Goal: Information Seeking & Learning: Learn about a topic

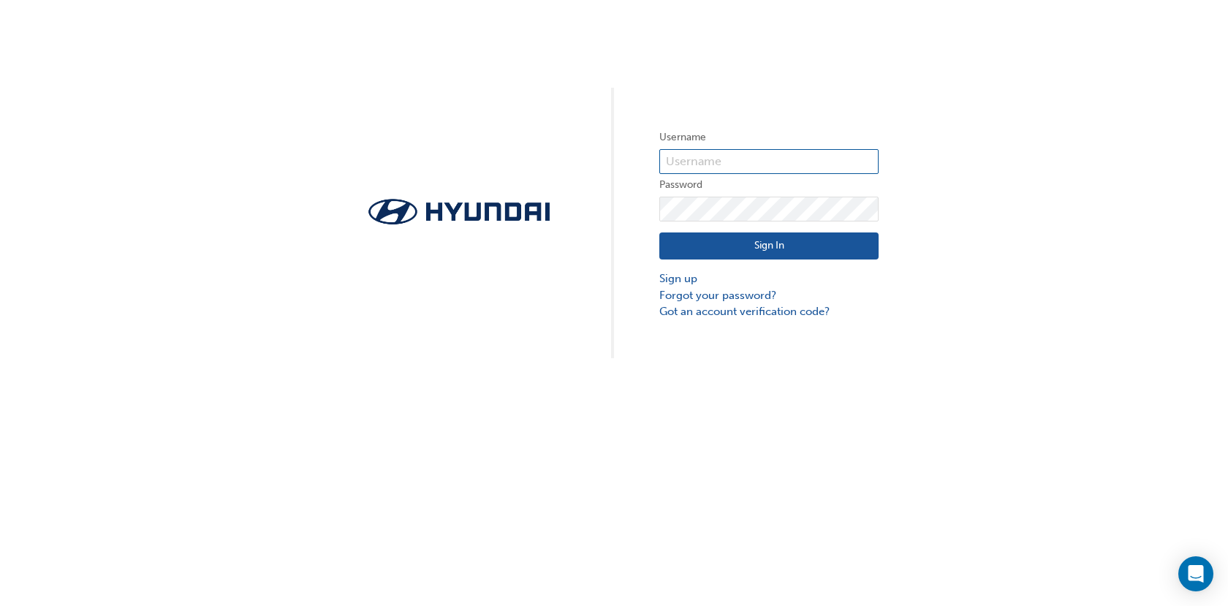
type input "[EMAIL_ADDRESS][DOMAIN_NAME]"
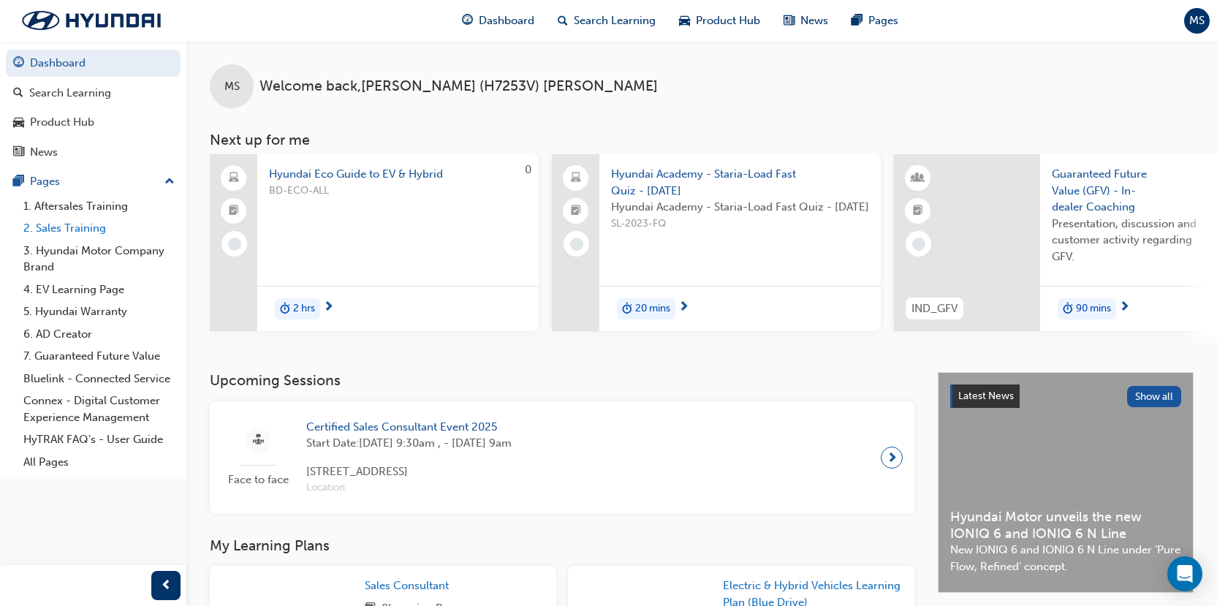
click at [94, 227] on link "2. Sales Training" at bounding box center [99, 228] width 163 height 23
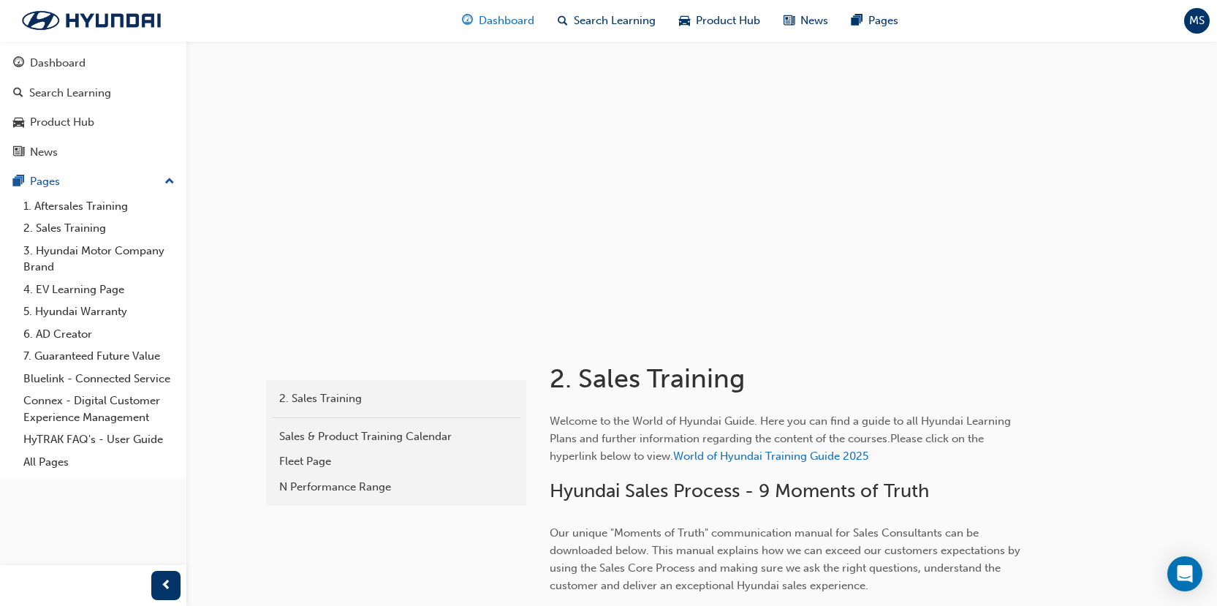
click at [519, 19] on span "Dashboard" at bounding box center [507, 20] width 56 height 17
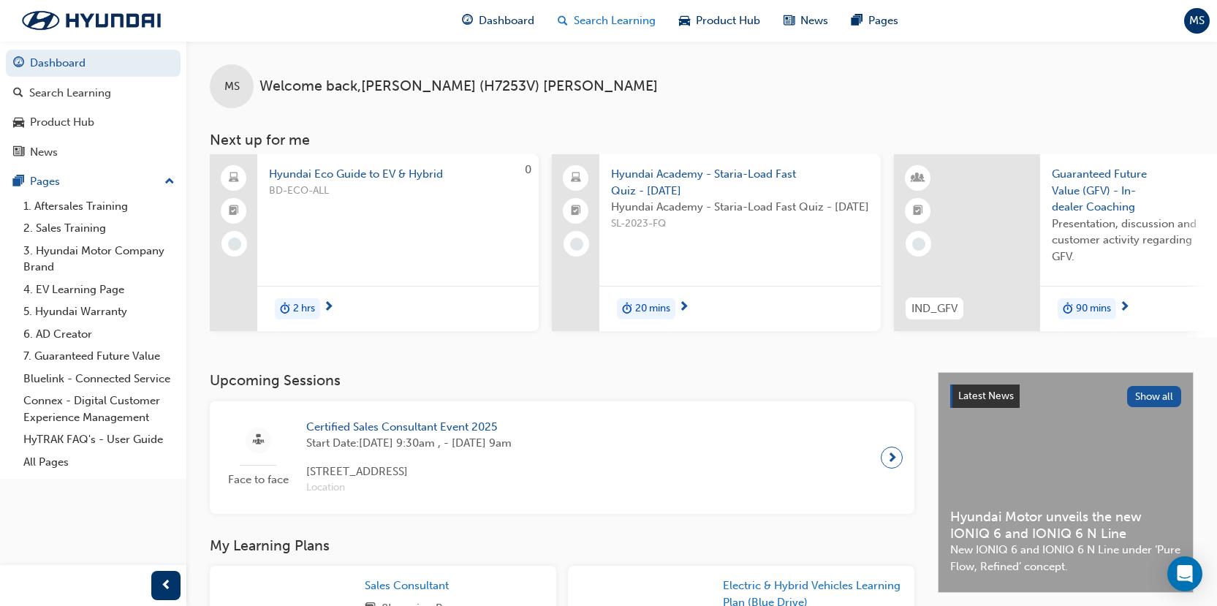
click at [592, 24] on span "Search Learning" at bounding box center [615, 20] width 82 height 17
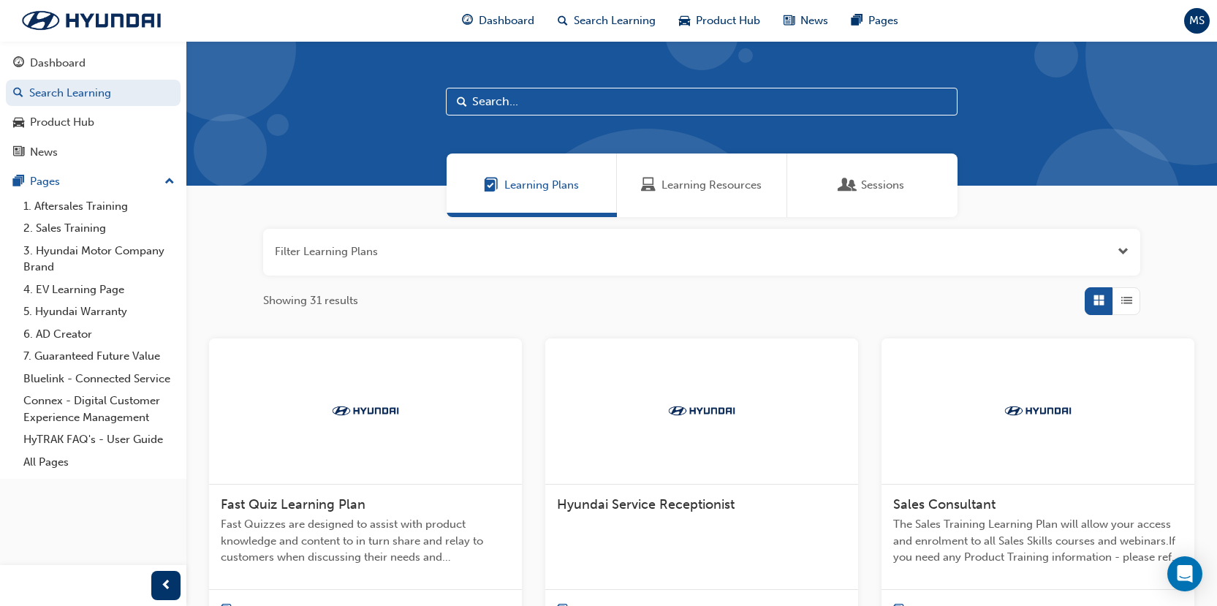
click at [524, 101] on input "text" at bounding box center [702, 102] width 512 height 28
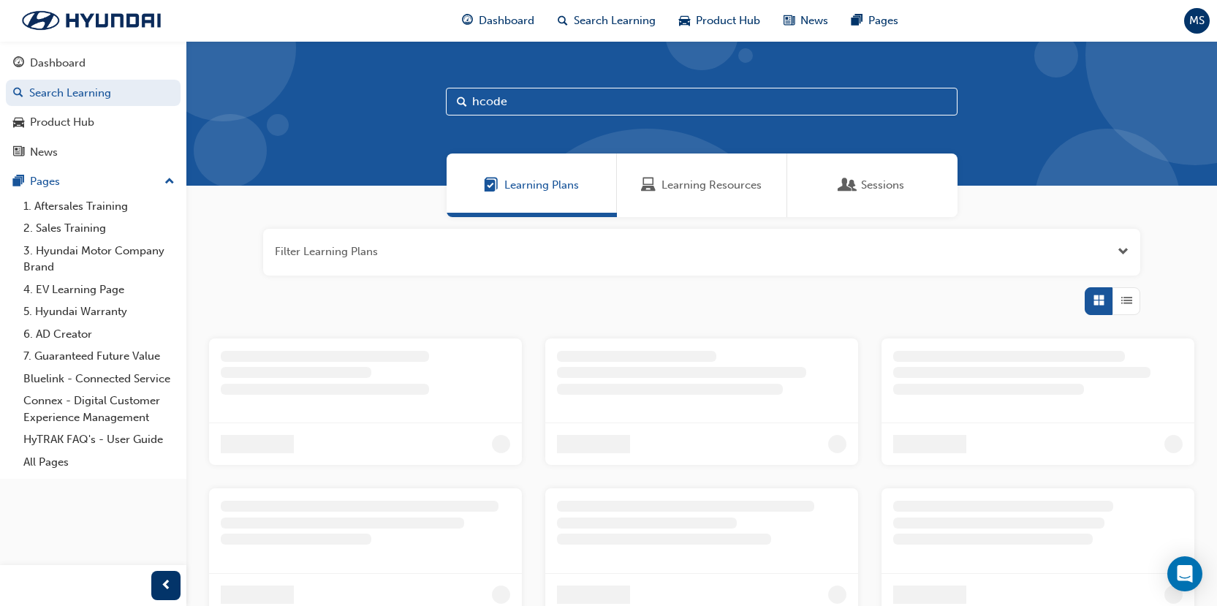
type input "hcode"
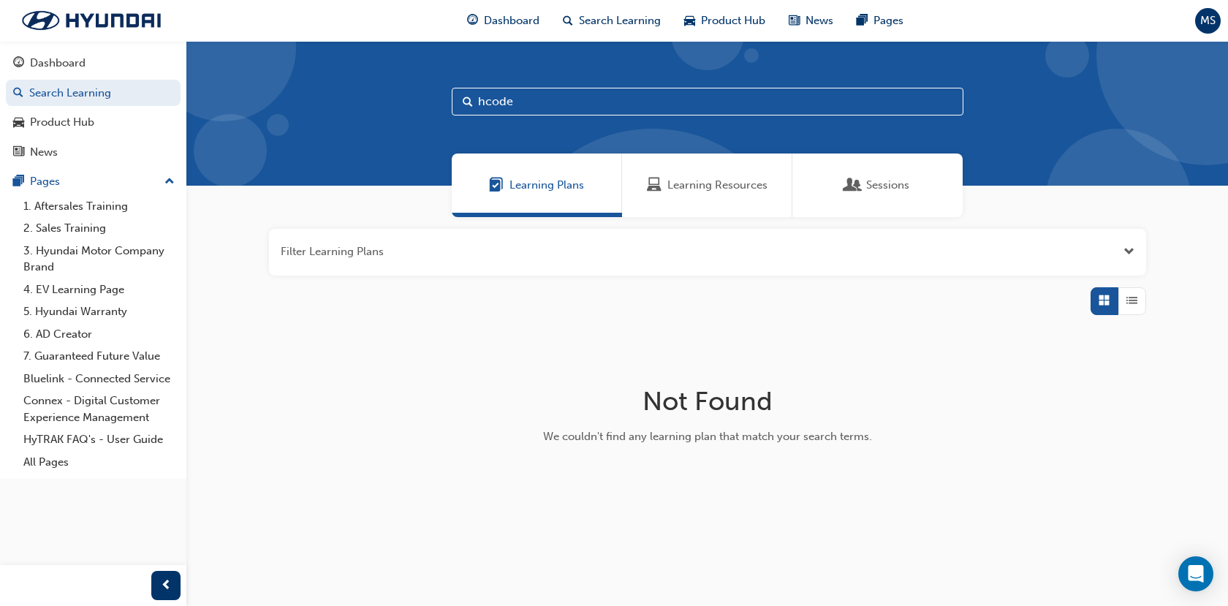
click at [907, 193] on span "Sessions" at bounding box center [887, 185] width 43 height 17
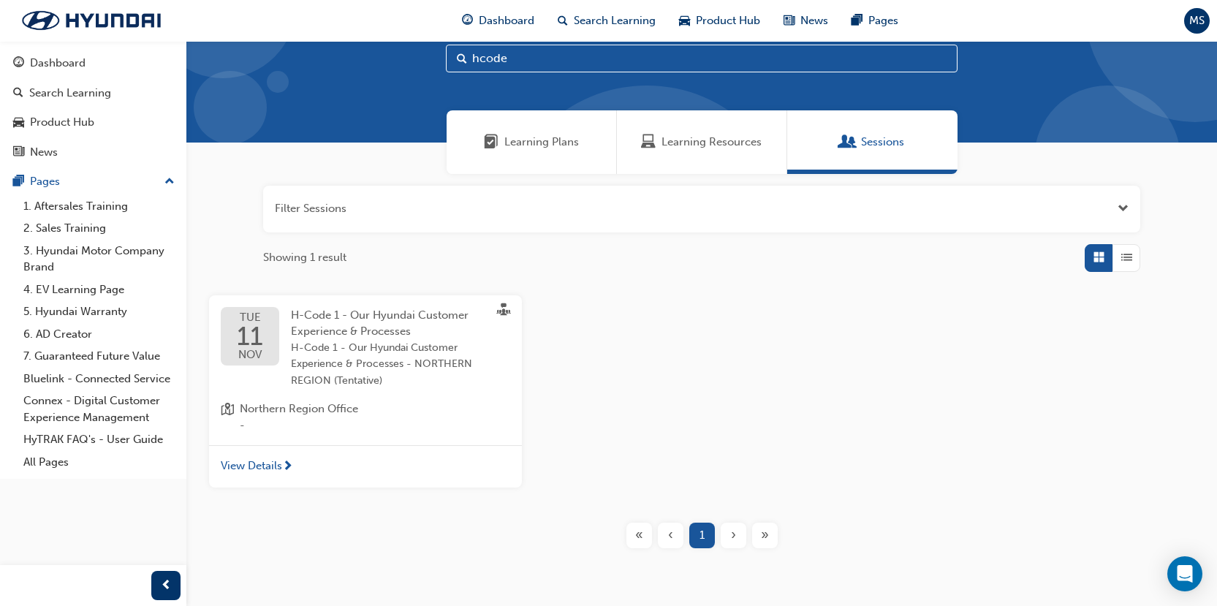
scroll to position [7, 0]
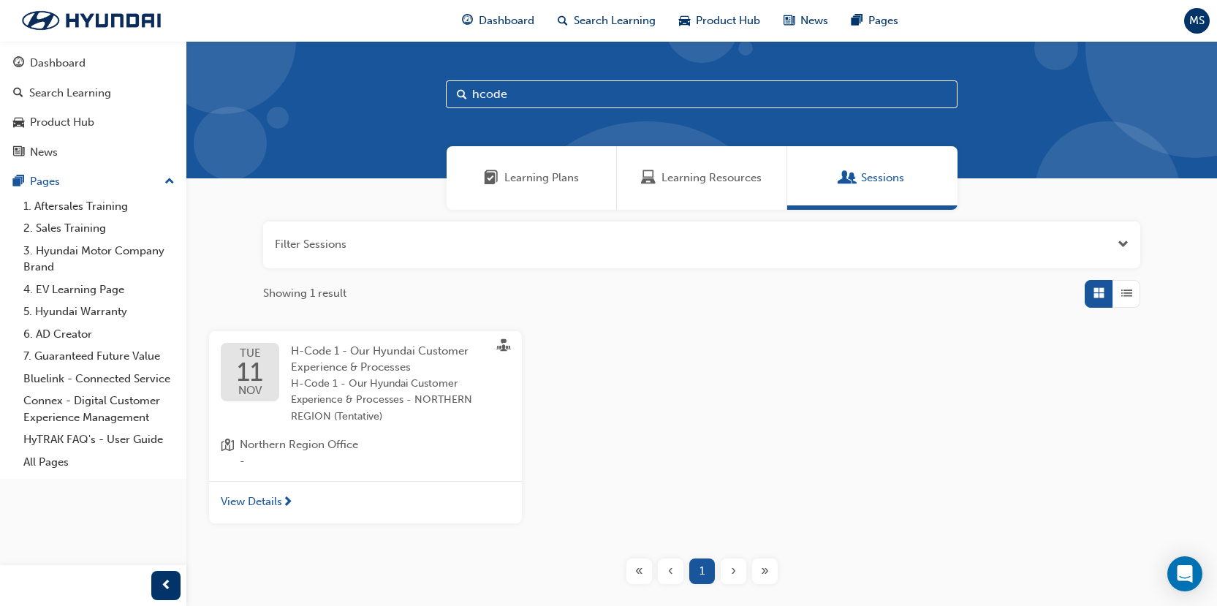
click at [518, 91] on input "hcode" at bounding box center [702, 94] width 512 height 28
click at [74, 226] on link "2. Sales Training" at bounding box center [99, 228] width 163 height 23
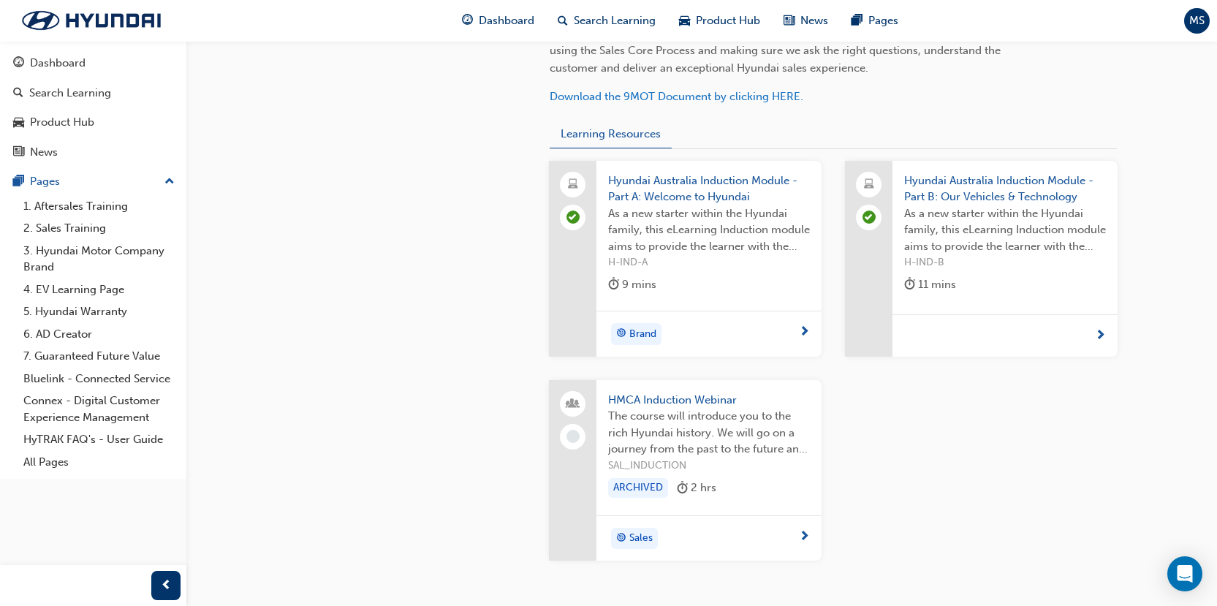
scroll to position [519, 0]
click at [814, 537] on div "Sales" at bounding box center [709, 537] width 225 height 46
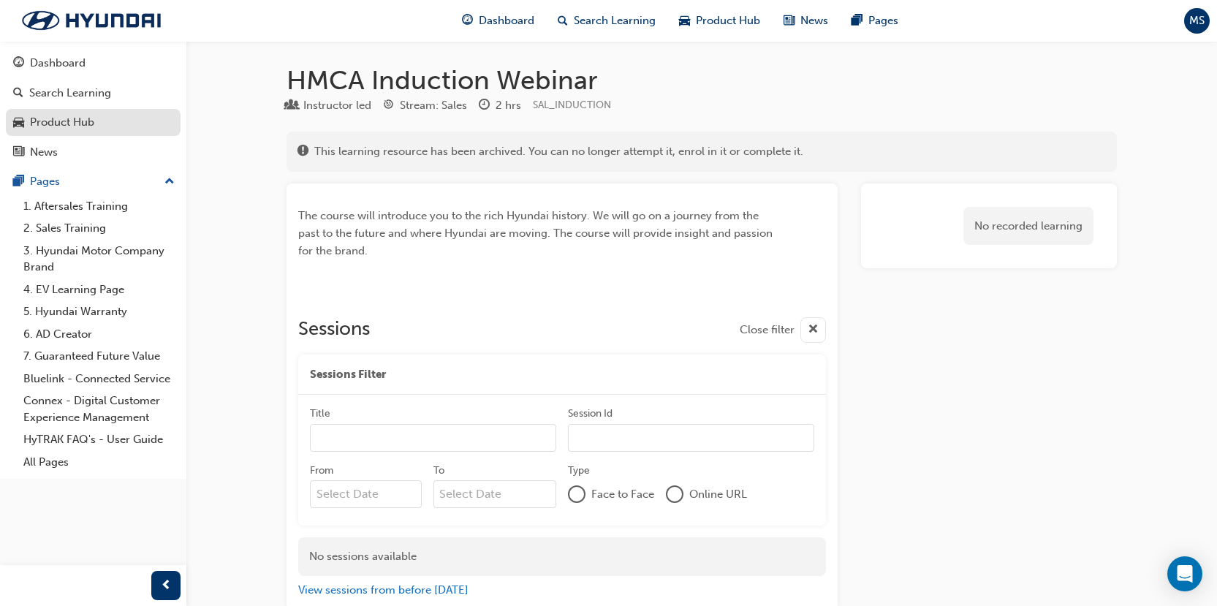
click at [72, 118] on div "Product Hub" at bounding box center [62, 122] width 64 height 17
